Goal: Information Seeking & Learning: Learn about a topic

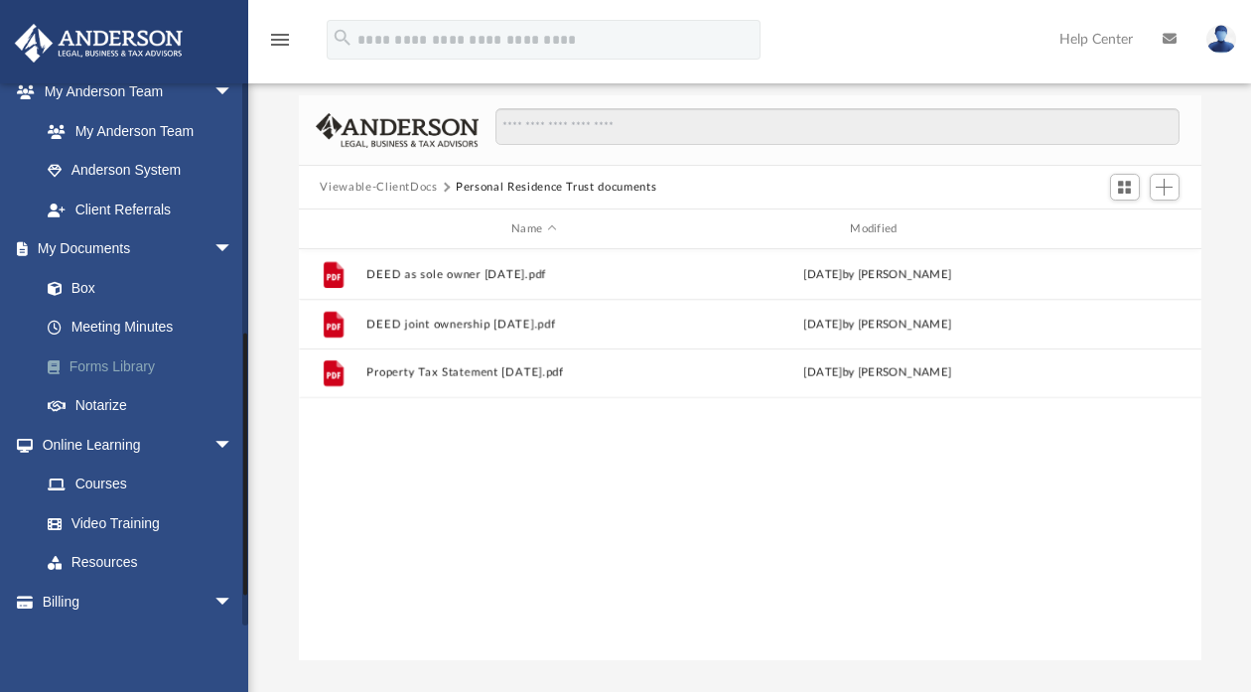
scroll to position [565, 0]
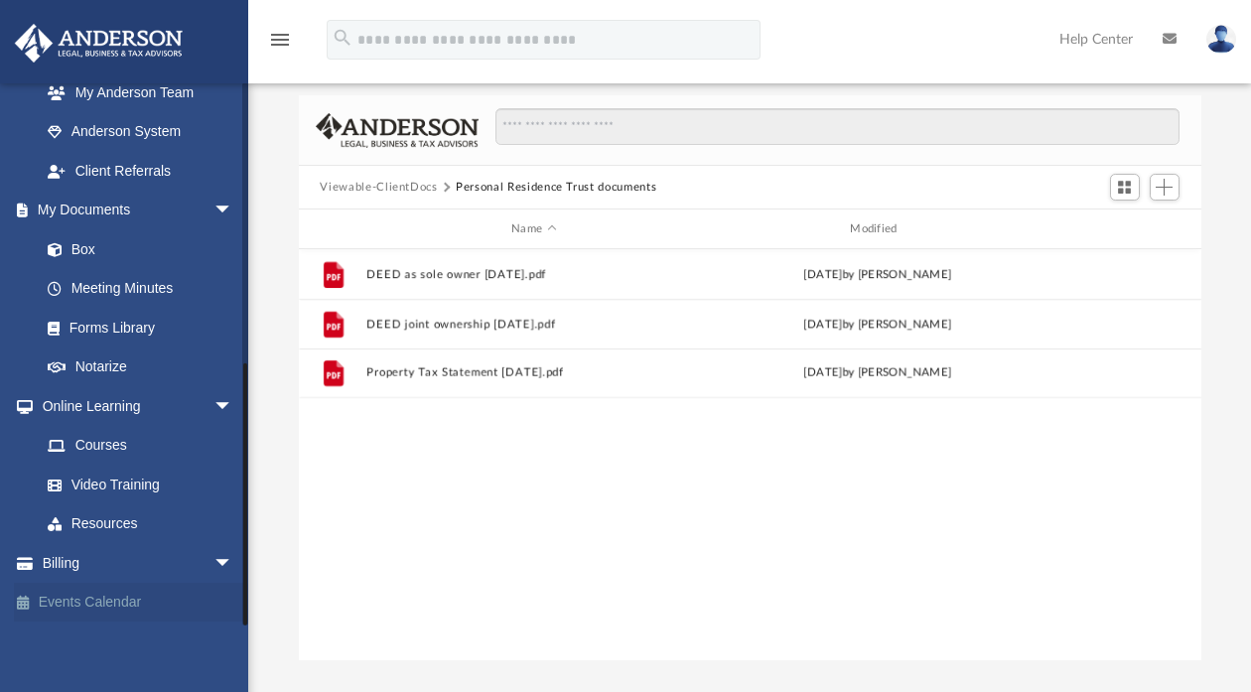
click at [118, 599] on link "Events Calendar" at bounding box center [138, 603] width 249 height 40
click at [111, 604] on link "Events Calendar" at bounding box center [138, 603] width 249 height 40
click at [67, 602] on link "Events Calendar" at bounding box center [138, 603] width 249 height 40
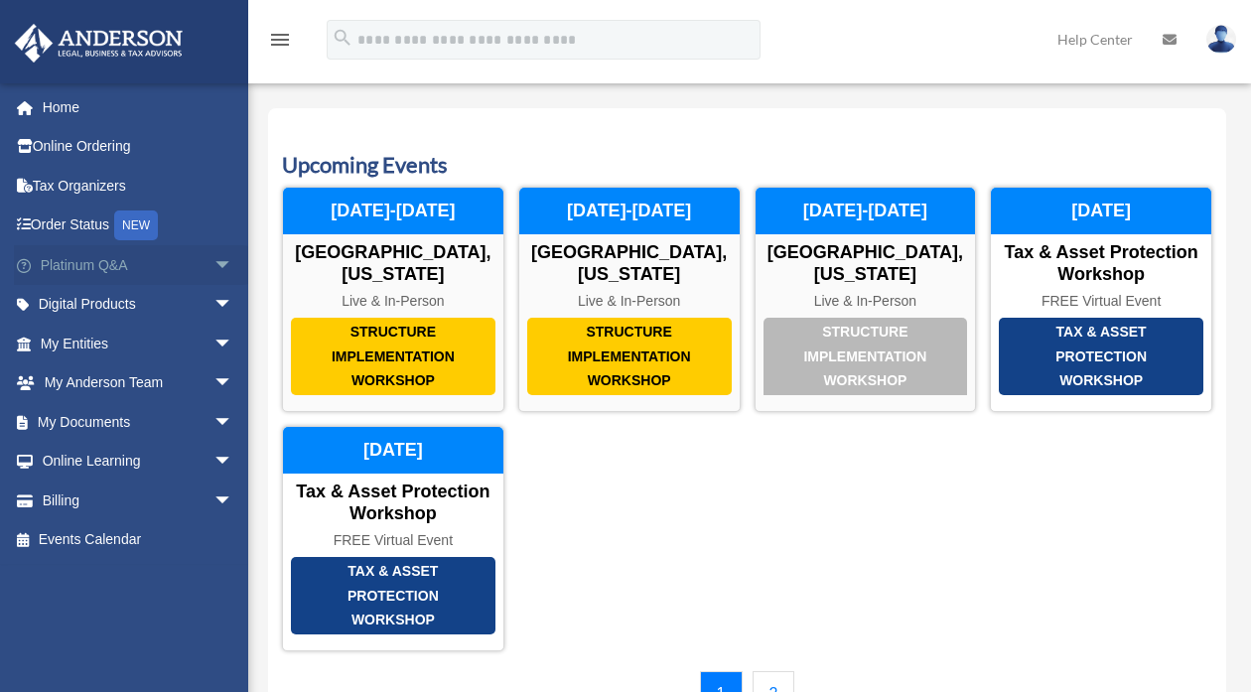
click at [75, 270] on link "Platinum Q&A arrow_drop_down" at bounding box center [138, 265] width 249 height 40
click at [91, 267] on link "Platinum Q&A arrow_drop_down" at bounding box center [138, 265] width 249 height 40
click at [213, 265] on span "arrow_drop_down" at bounding box center [233, 265] width 40 height 41
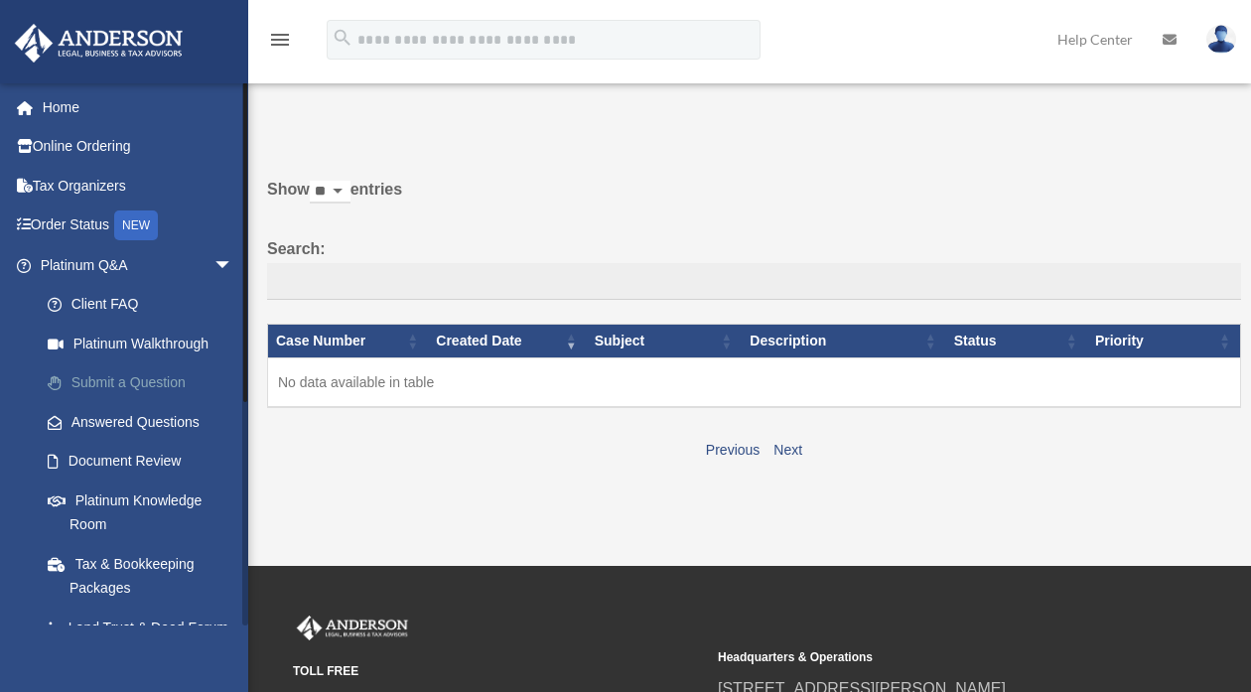
click at [137, 386] on link "Submit a Question" at bounding box center [145, 383] width 235 height 40
click at [137, 378] on link "Submit a Question" at bounding box center [145, 383] width 235 height 40
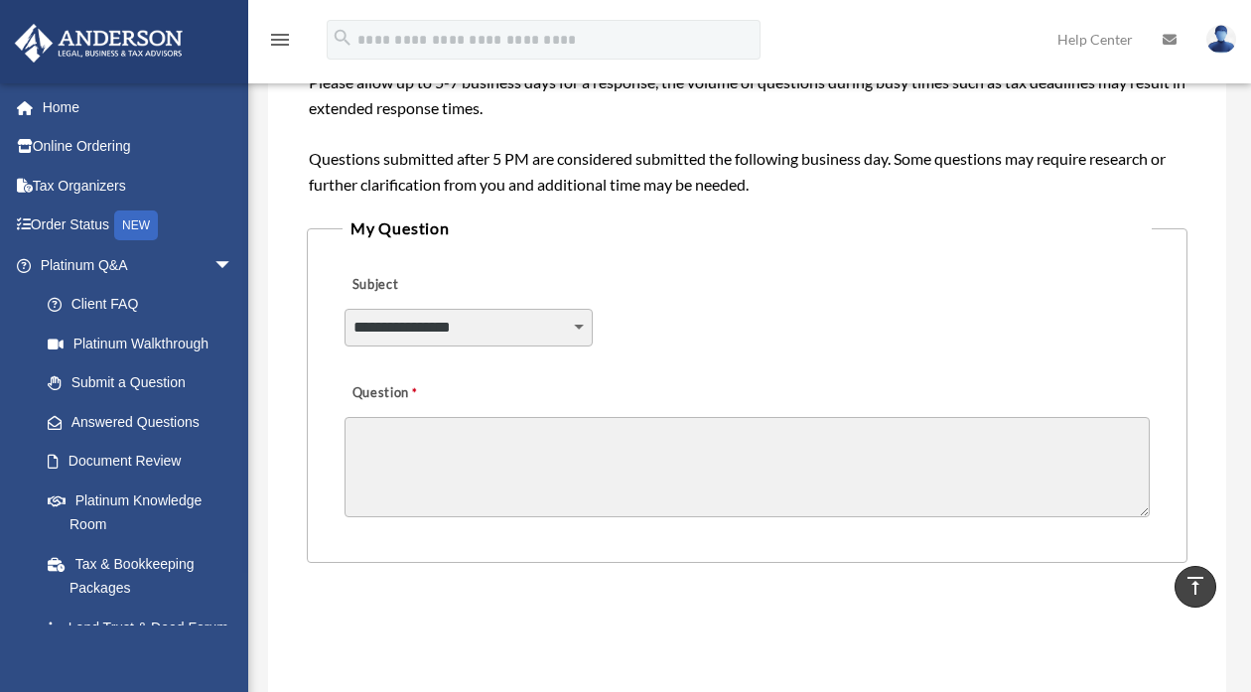
scroll to position [377, 0]
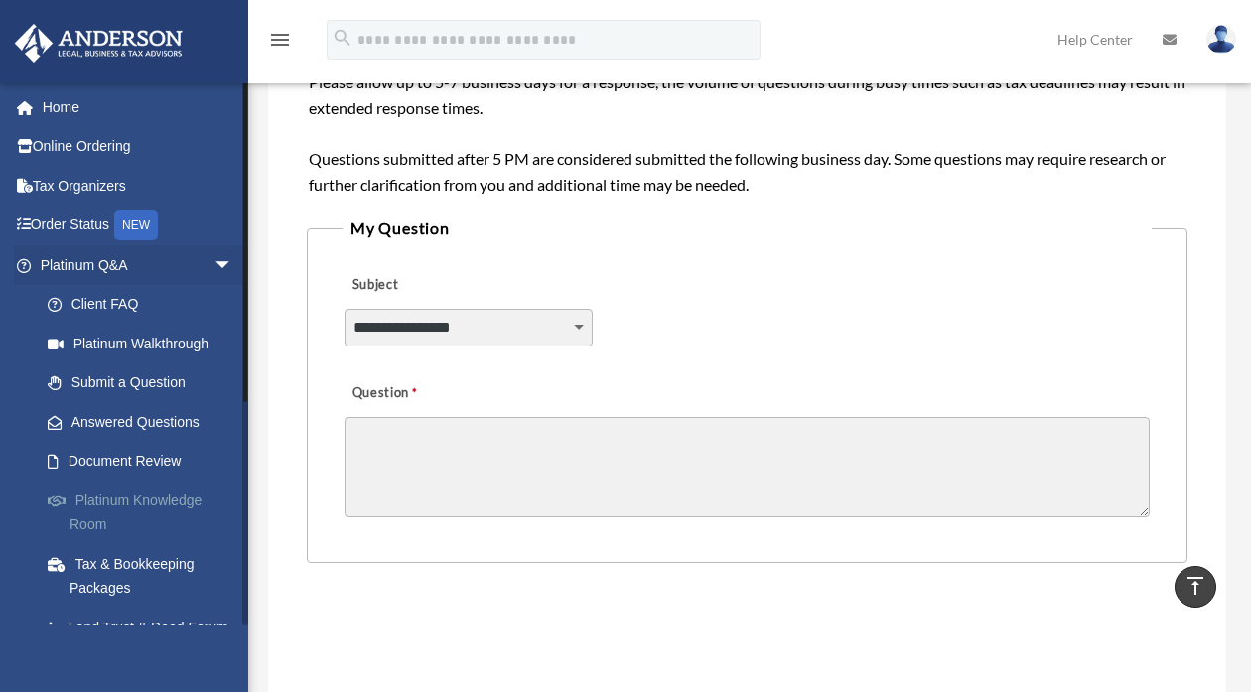
click at [129, 498] on link "Platinum Knowledge Room" at bounding box center [145, 512] width 235 height 64
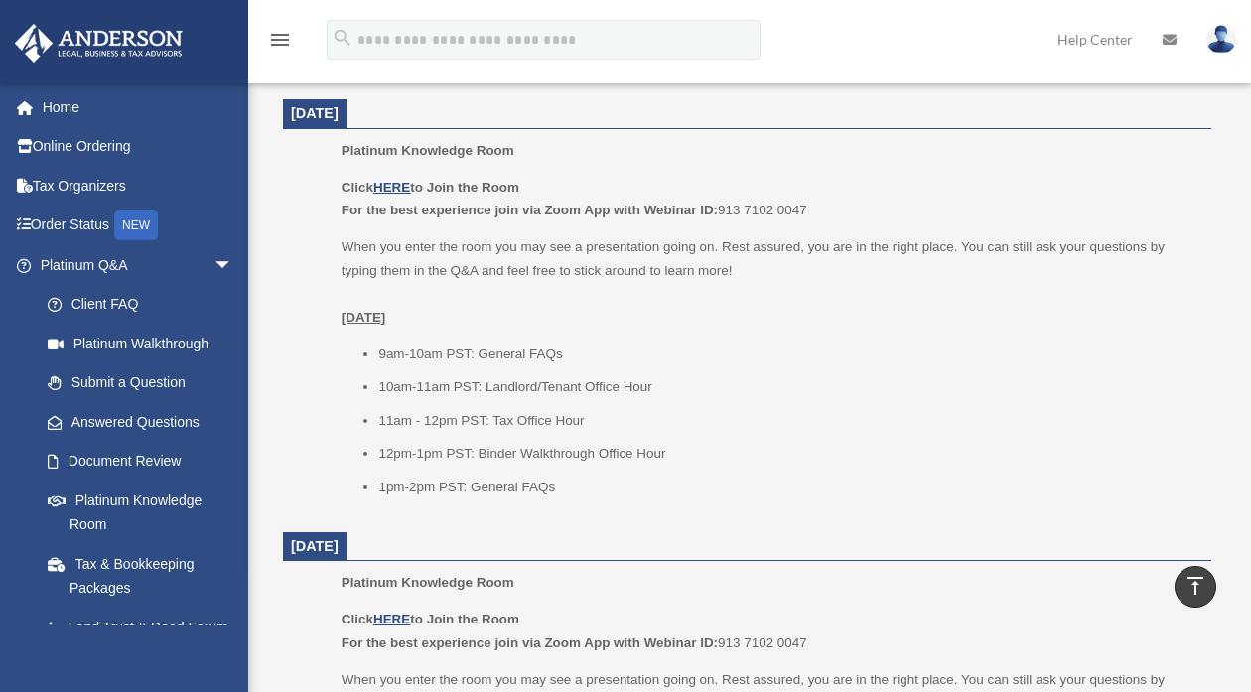
scroll to position [812, 0]
click at [400, 180] on u "HERE" at bounding box center [391, 187] width 37 height 15
